Goal: Information Seeking & Learning: Learn about a topic

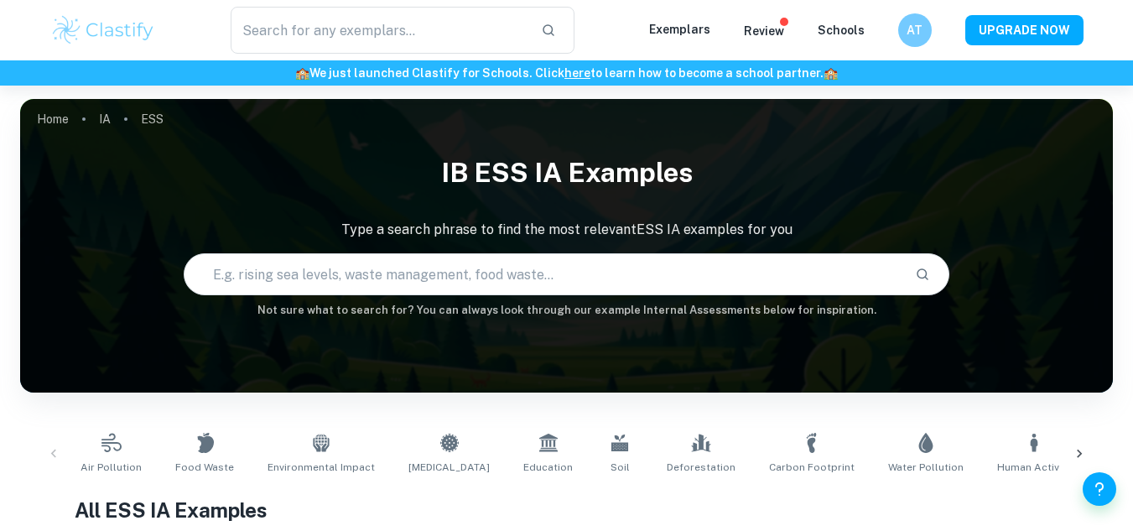
checkbox input "true"
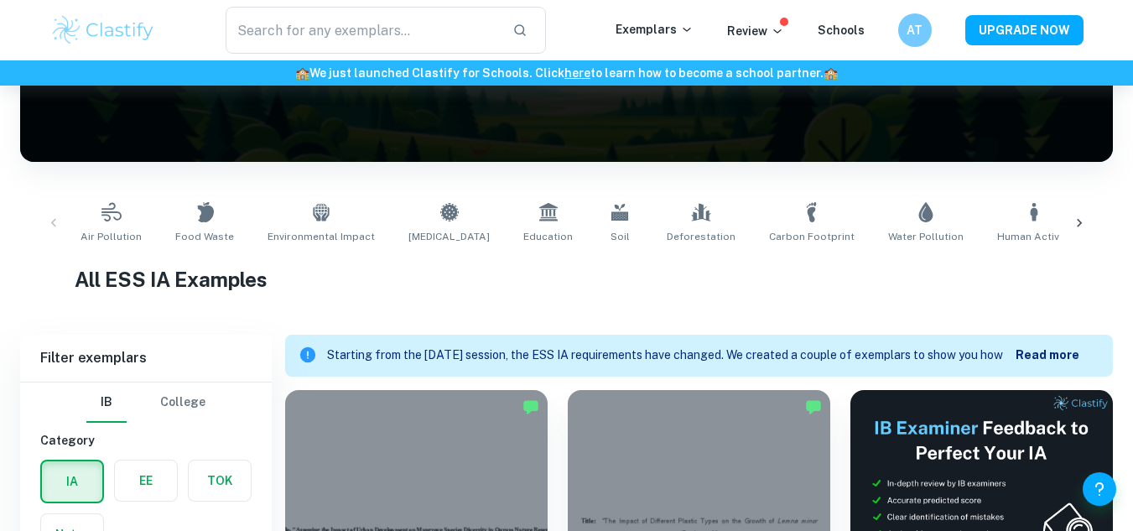
scroll to position [514, 0]
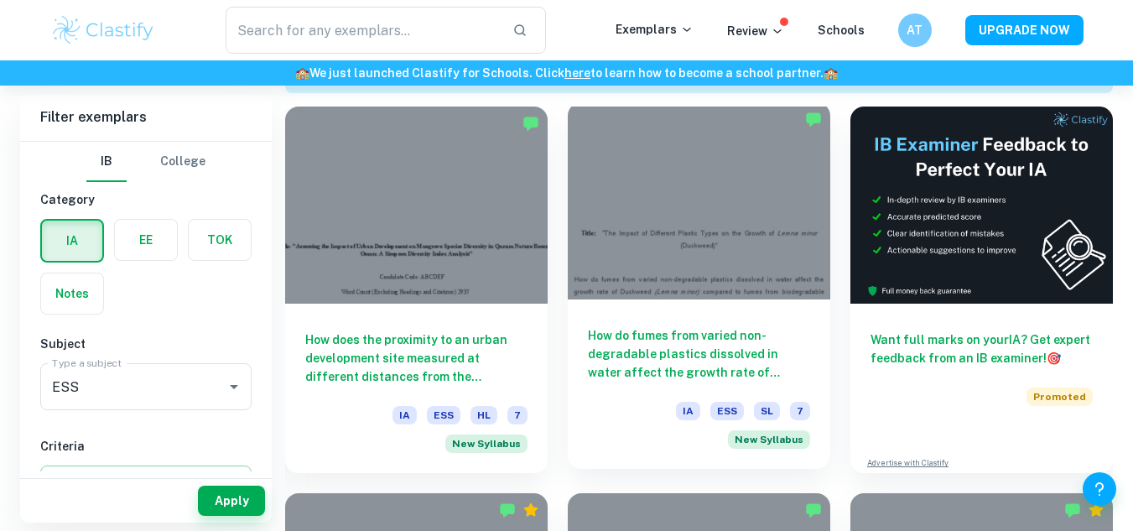
click at [687, 335] on h6 "How do fumes from varied non-degradable plastics dissolved in water affect the …" at bounding box center [699, 353] width 222 height 55
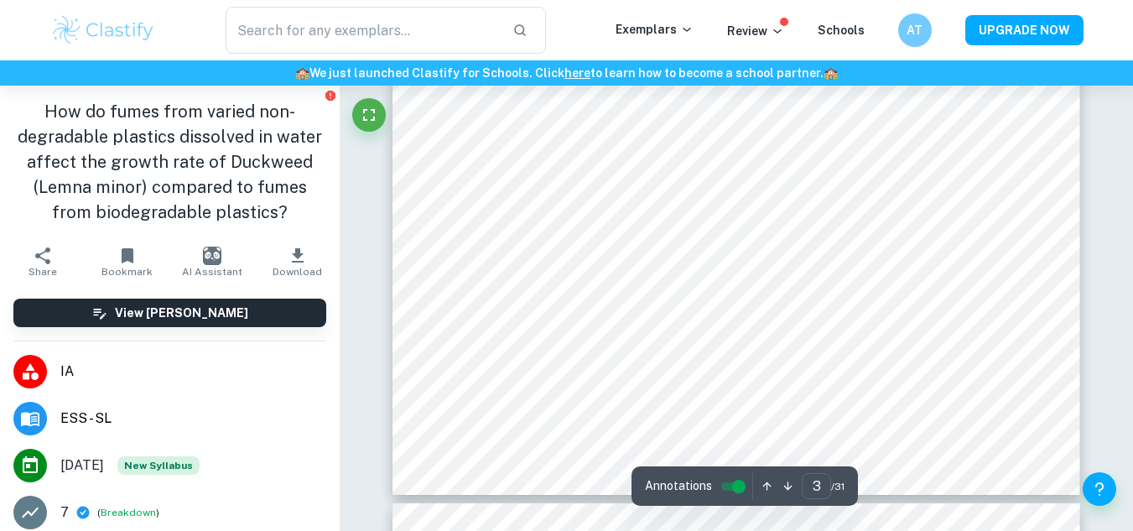
scroll to position [2515, 0]
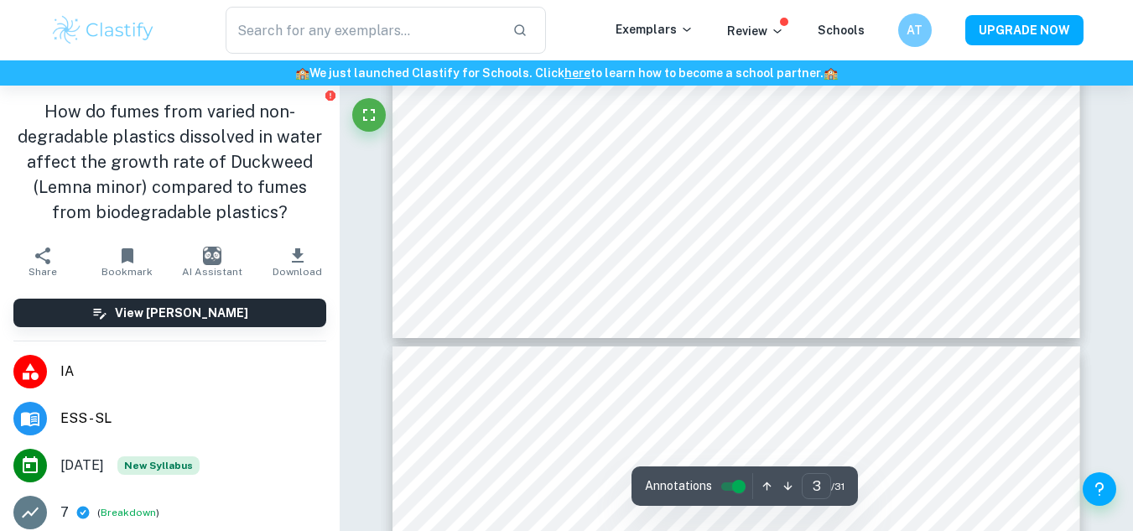
type input "4"
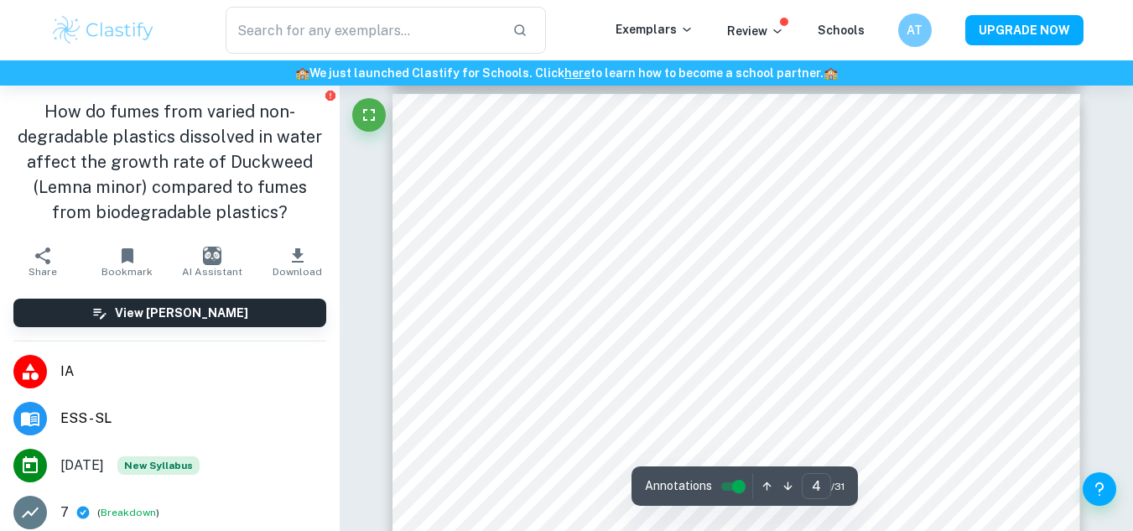
scroll to position [3131, 0]
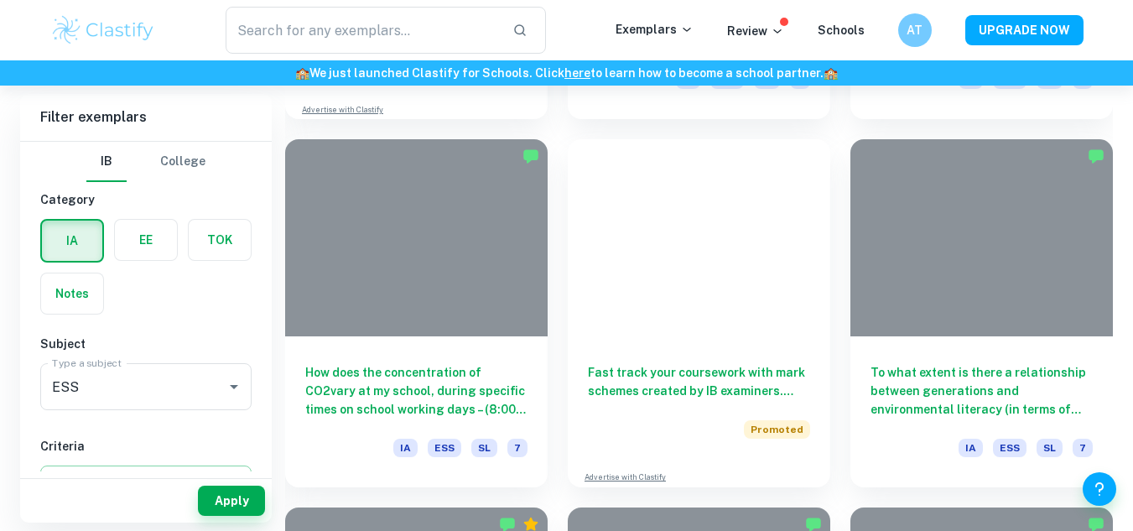
scroll to position [514, 0]
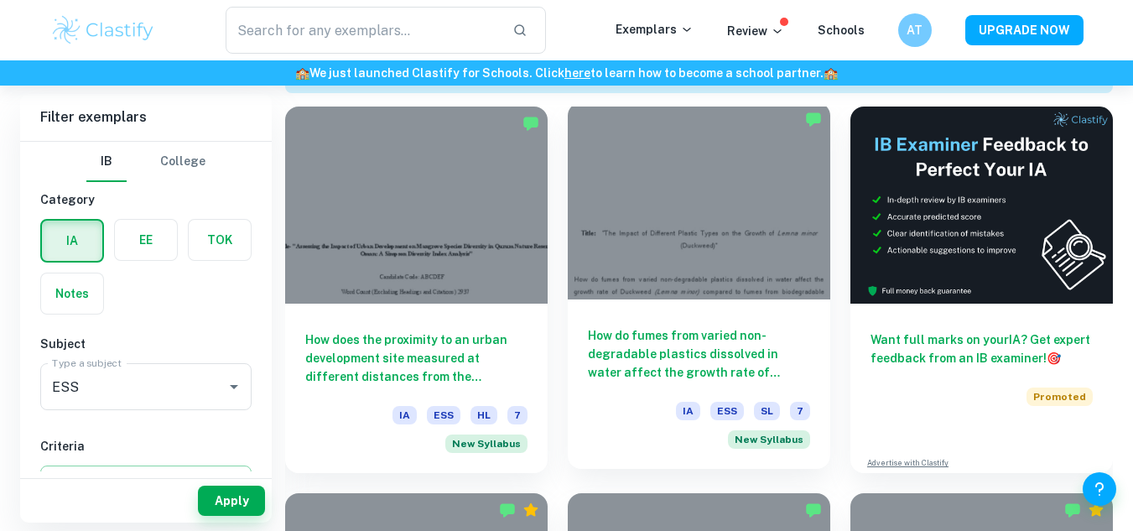
click at [698, 341] on h6 "How do fumes from varied non-degradable plastics dissolved in water affect the …" at bounding box center [699, 353] width 222 height 55
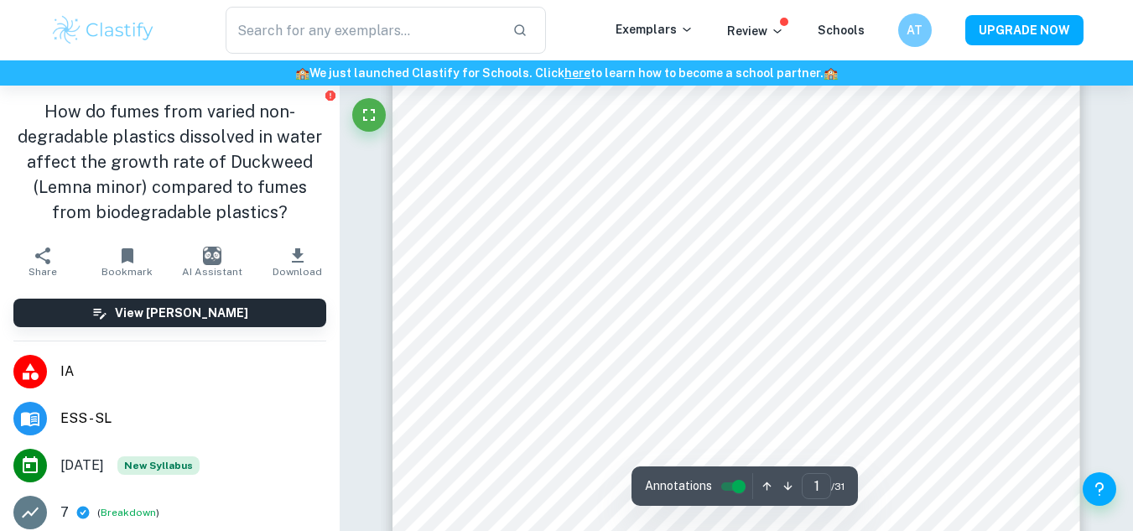
scroll to position [57, 0]
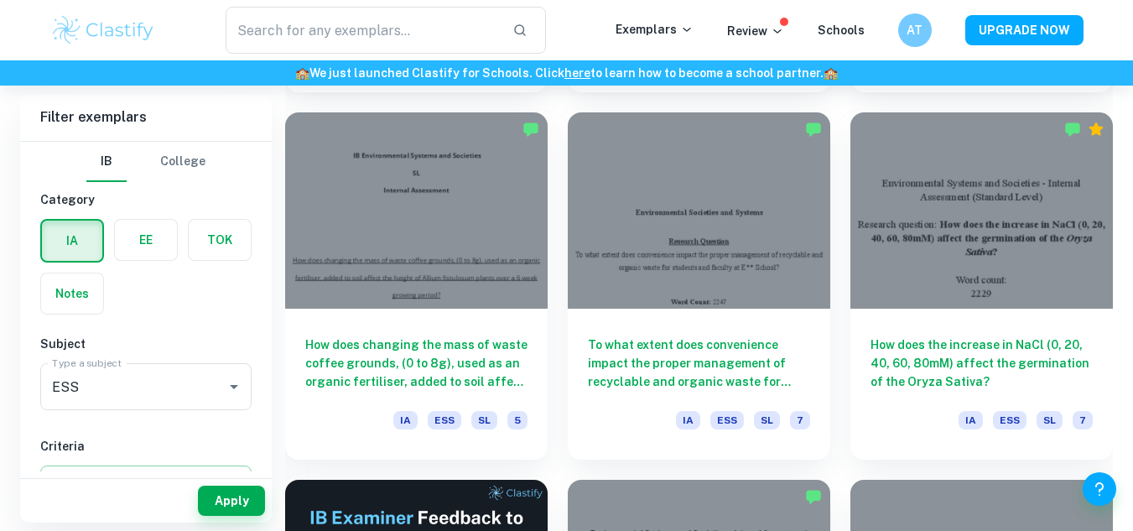
scroll to position [2427, 0]
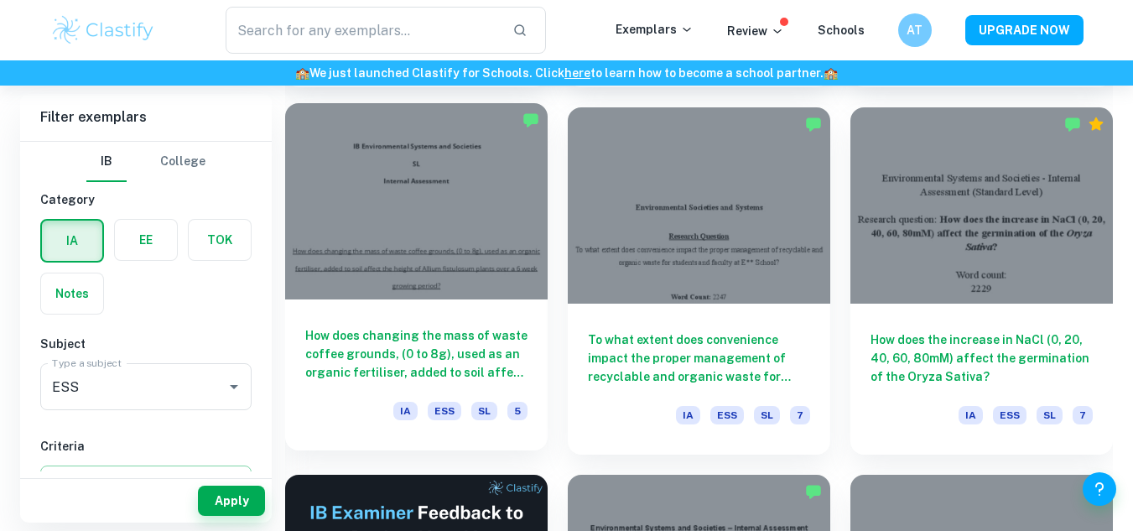
click at [486, 336] on h6 "How does changing the mass of waste coffee grounds, (0 to 8g), used as an organ…" at bounding box center [416, 353] width 222 height 55
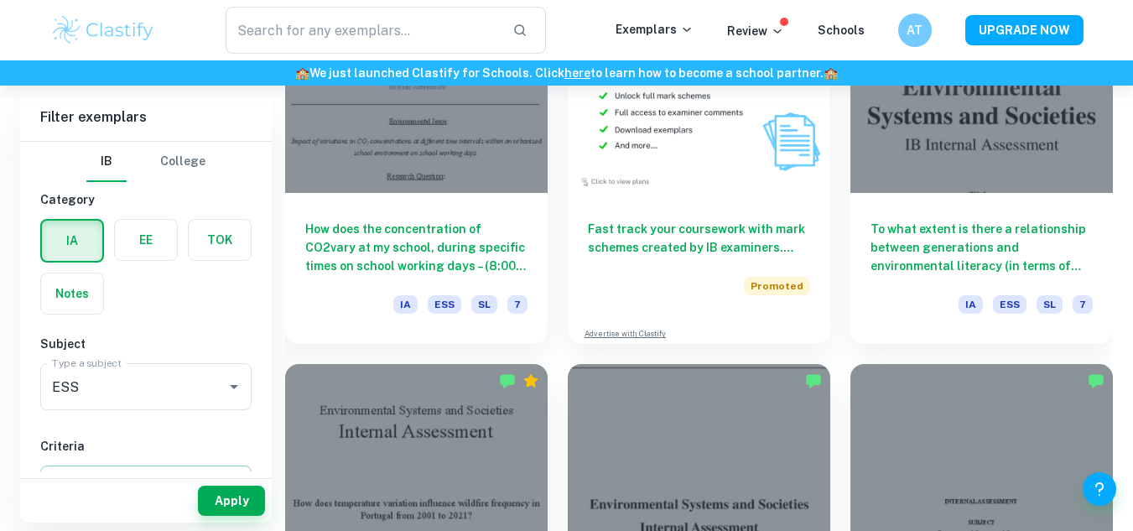
scroll to position [3275, 0]
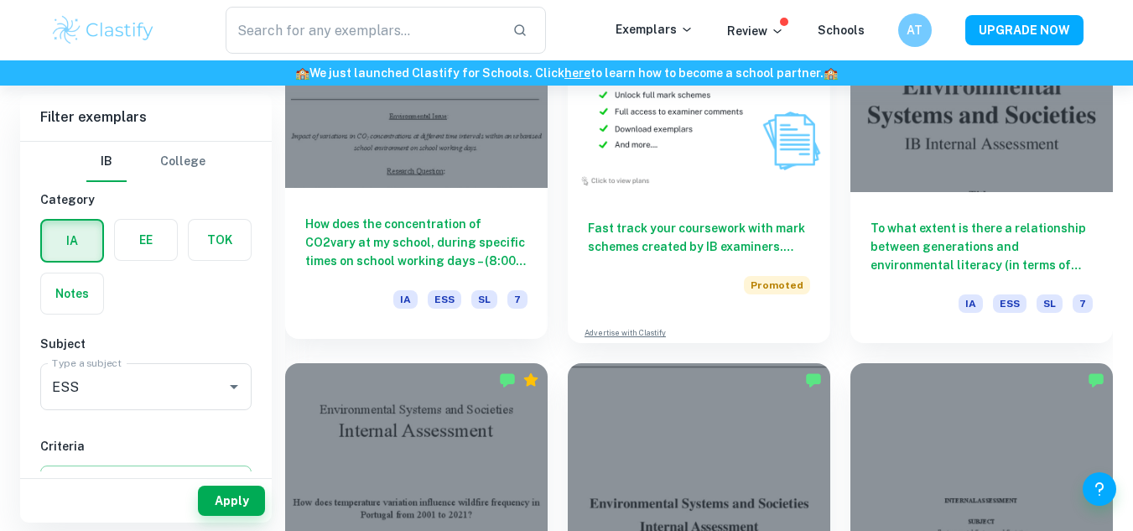
click at [472, 248] on h6 "How does the concentration of CO2vary at my school, during specific times on sc…" at bounding box center [416, 242] width 222 height 55
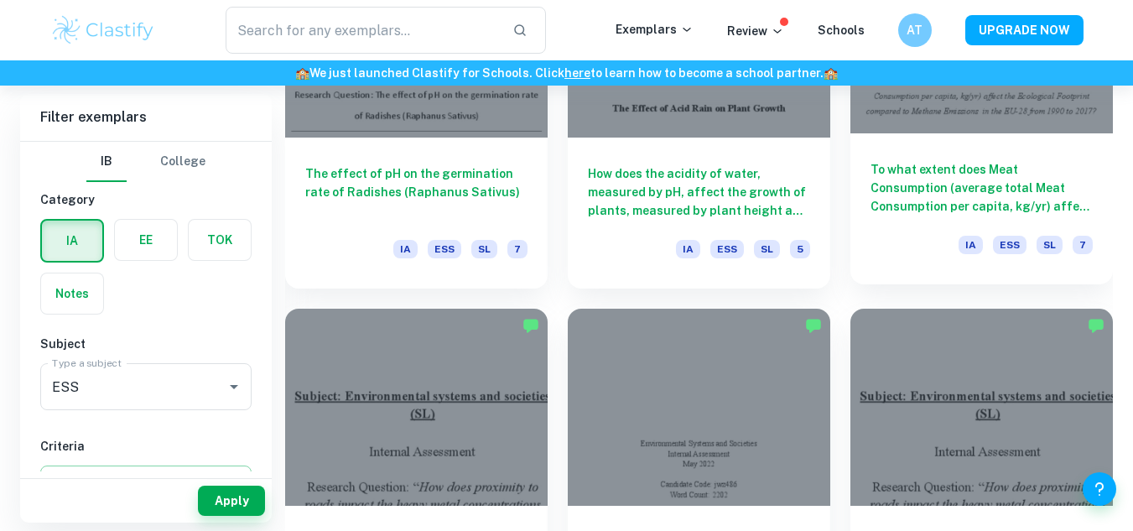
scroll to position [6048, 0]
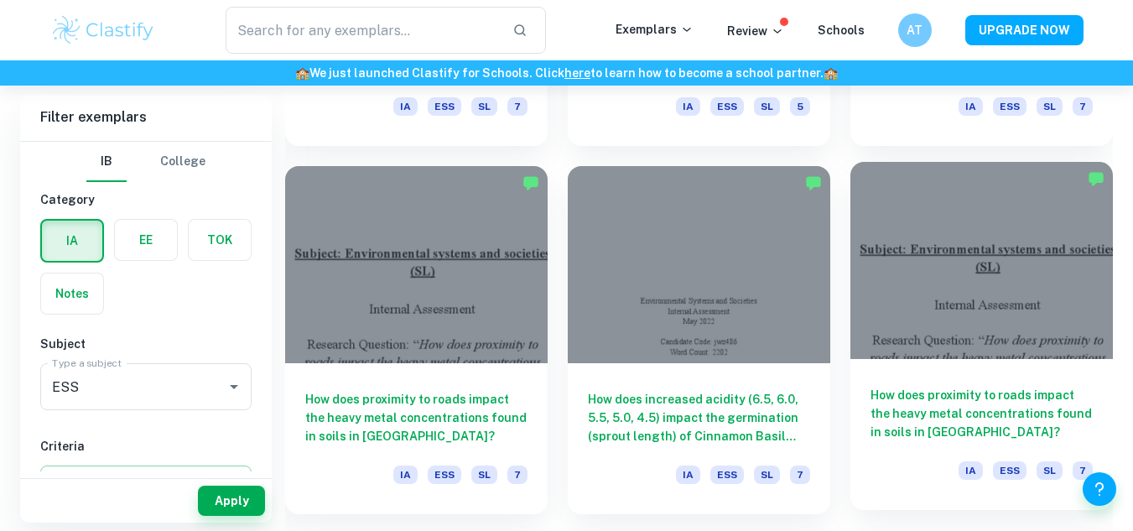
click at [934, 418] on h6 "How does proximity to roads impact the heavy metal concentrations found in soil…" at bounding box center [982, 413] width 222 height 55
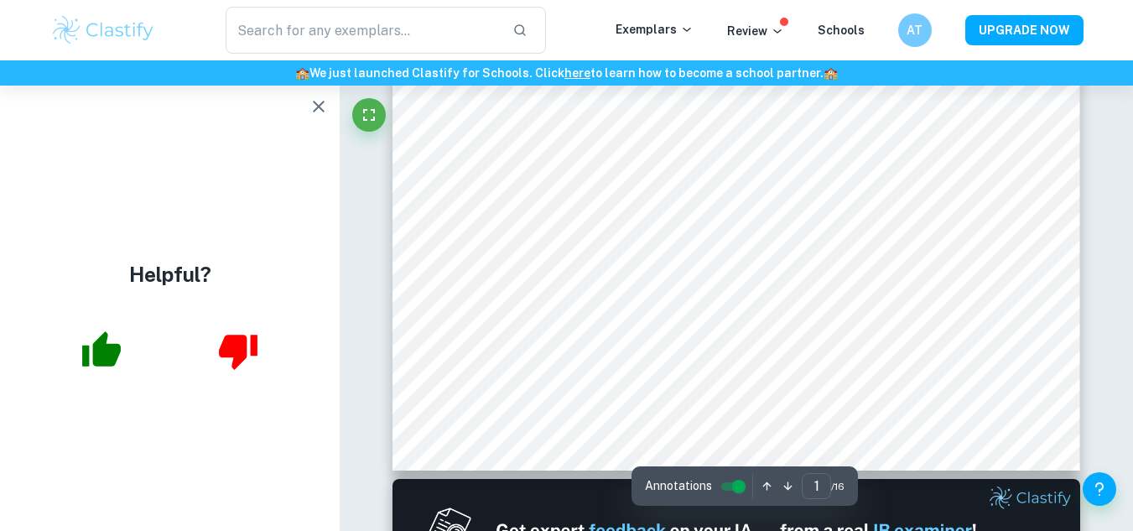
scroll to position [929, 0]
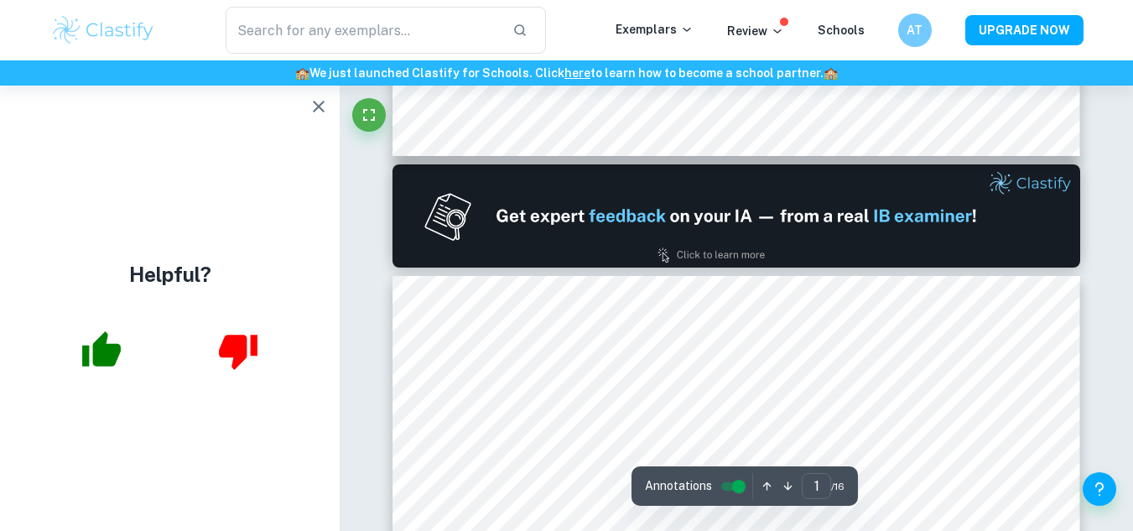
type input "2"
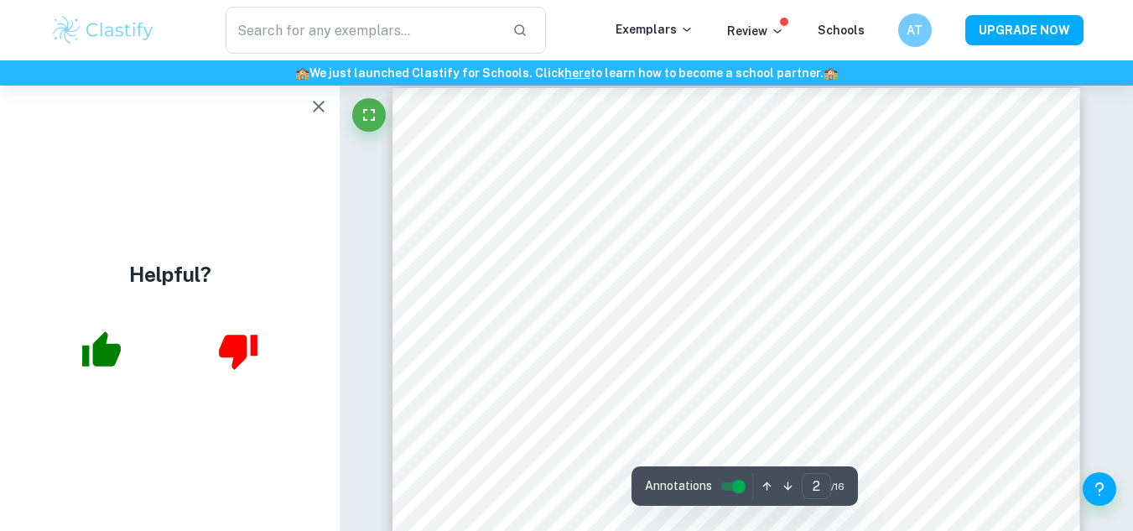
scroll to position [1105, 0]
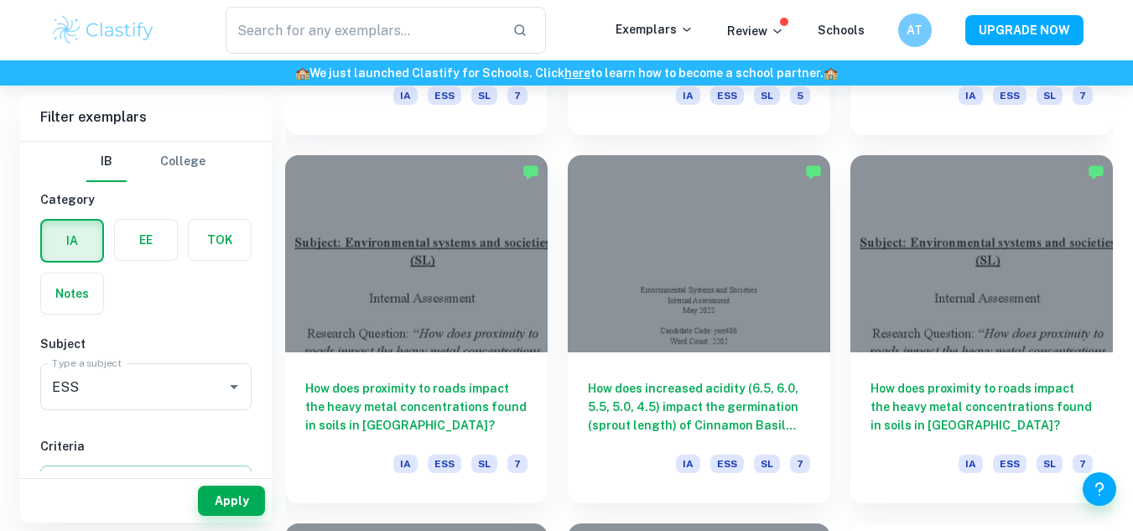
scroll to position [6060, 0]
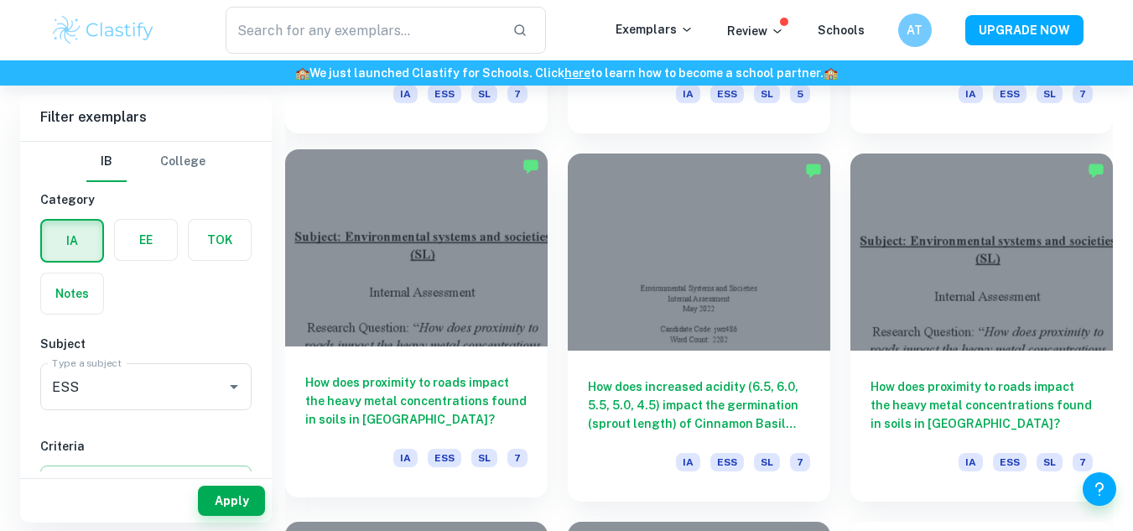
click at [443, 367] on div "How does proximity to roads impact the heavy metal concentrations found in soil…" at bounding box center [416, 421] width 263 height 151
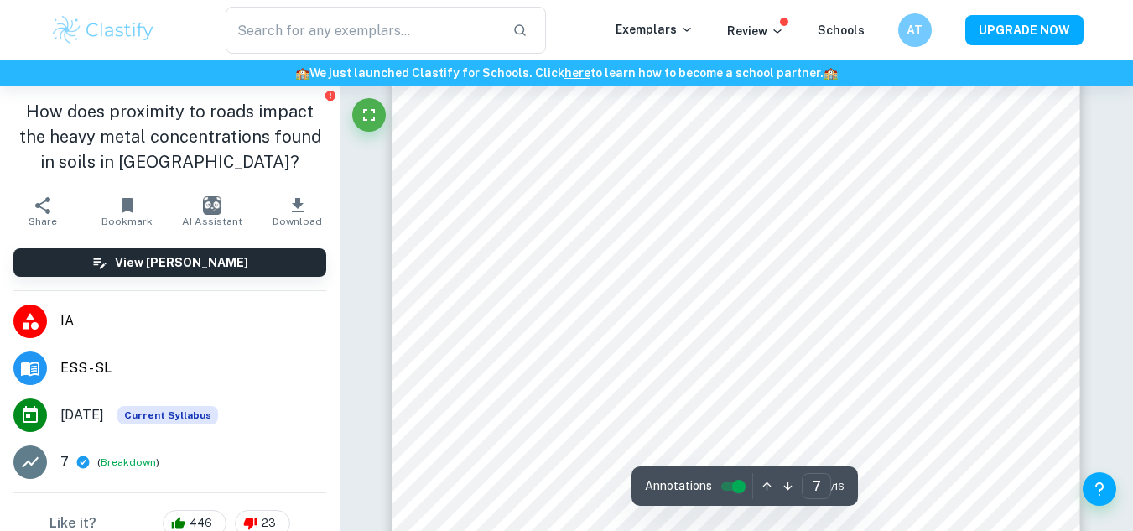
scroll to position [6417, 0]
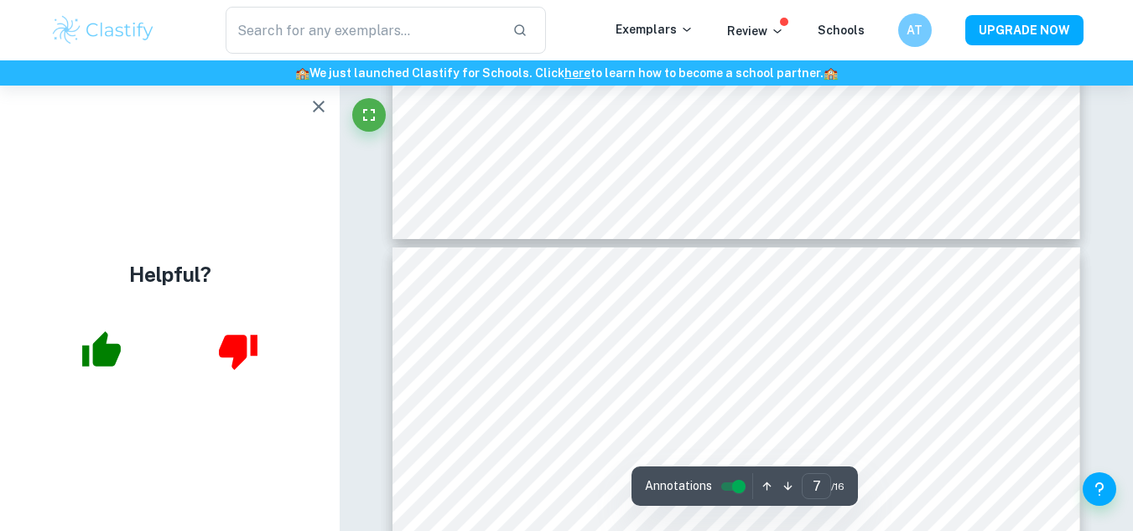
type input "6"
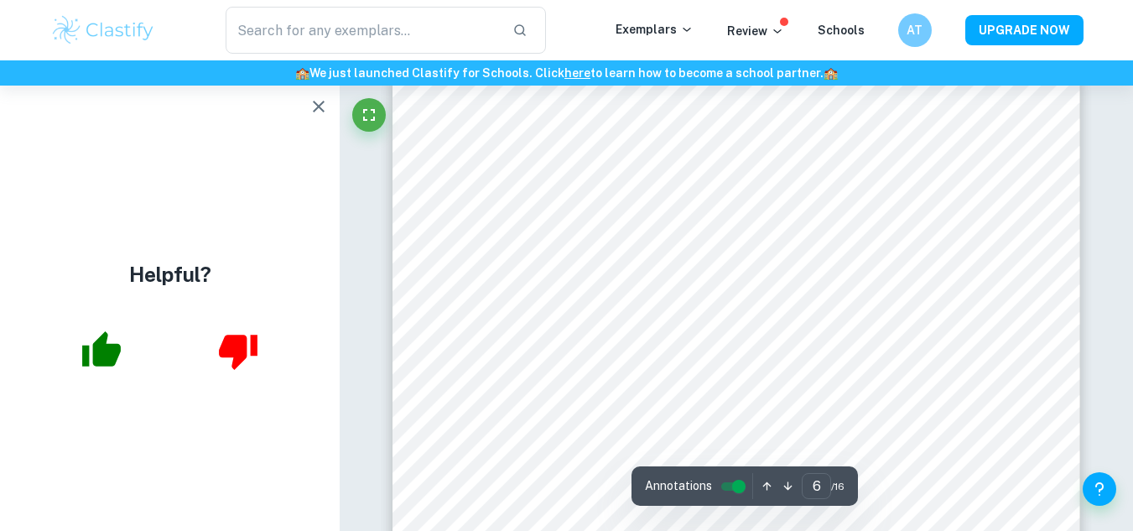
scroll to position [5244, 0]
